Goal: Information Seeking & Learning: Learn about a topic

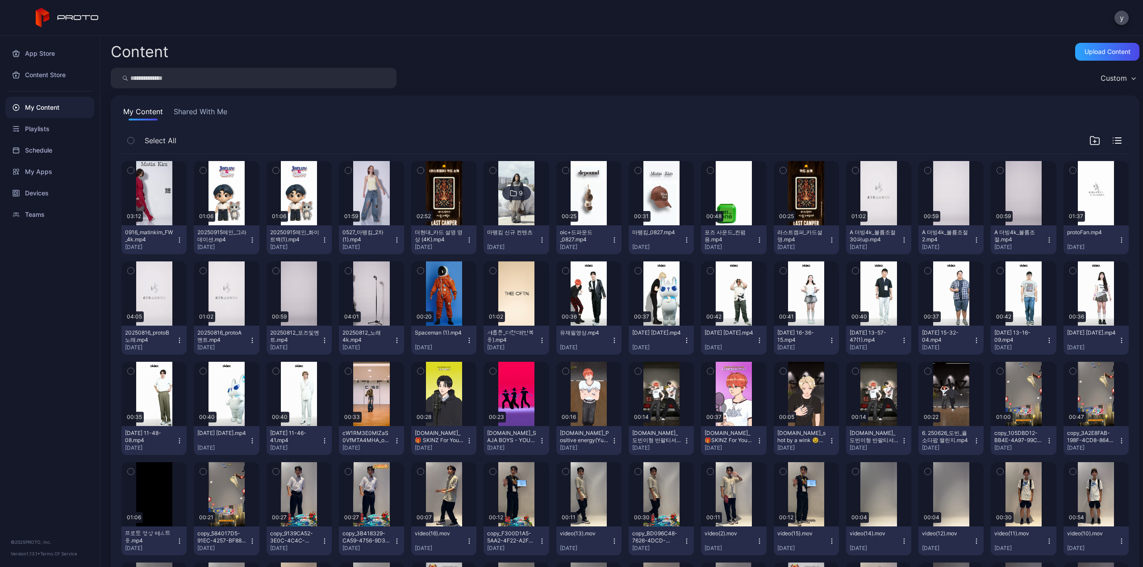
click at [514, 210] on img at bounding box center [516, 193] width 36 height 64
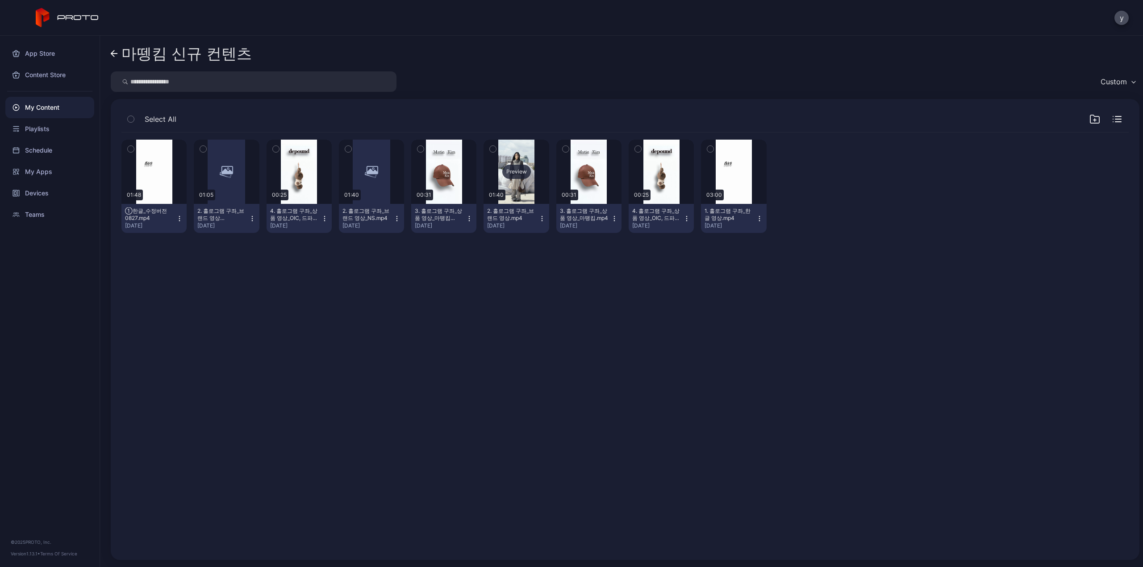
click at [513, 197] on div "Preview" at bounding box center [515, 172] width 65 height 64
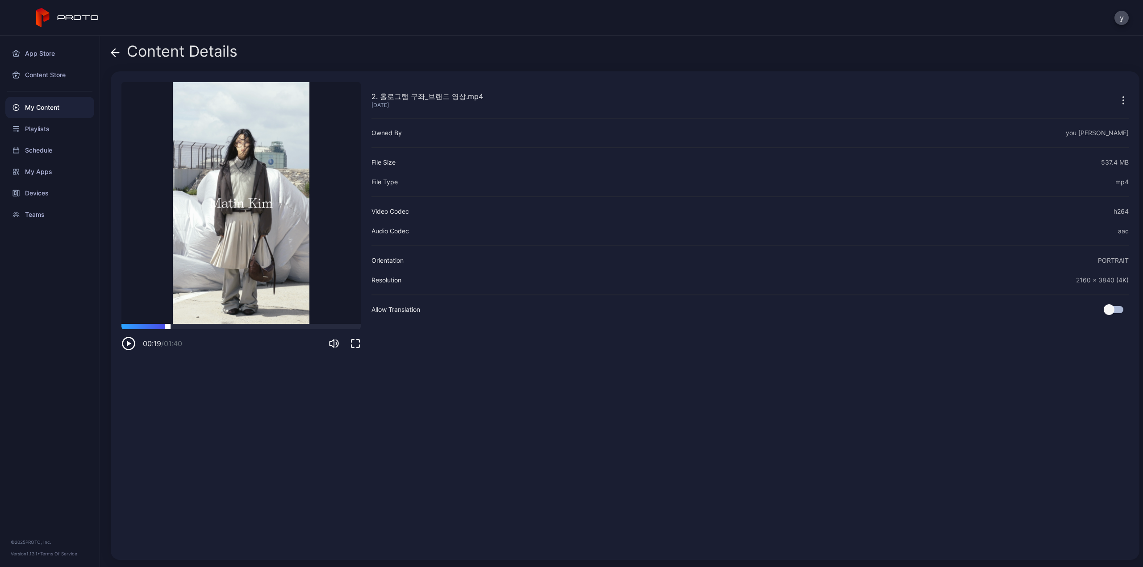
click at [168, 327] on div at bounding box center [240, 326] width 239 height 5
click at [197, 329] on div at bounding box center [240, 326] width 239 height 5
click at [246, 326] on div at bounding box center [240, 326] width 239 height 5
click at [273, 325] on div at bounding box center [240, 326] width 239 height 5
